Goal: Check status: Check status

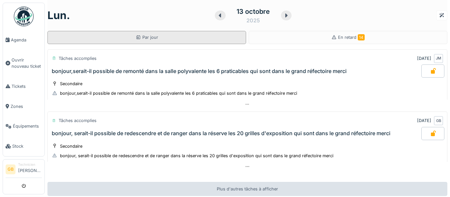
click at [186, 38] on div "Par jour" at bounding box center [146, 37] width 199 height 13
click at [171, 39] on div "Par jour" at bounding box center [146, 37] width 199 height 13
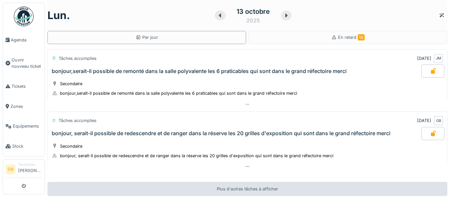
click at [21, 17] on img at bounding box center [24, 17] width 20 height 20
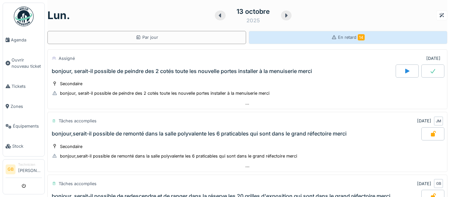
click at [296, 43] on div "En retard 14" at bounding box center [348, 37] width 199 height 13
